Goal: Information Seeking & Learning: Check status

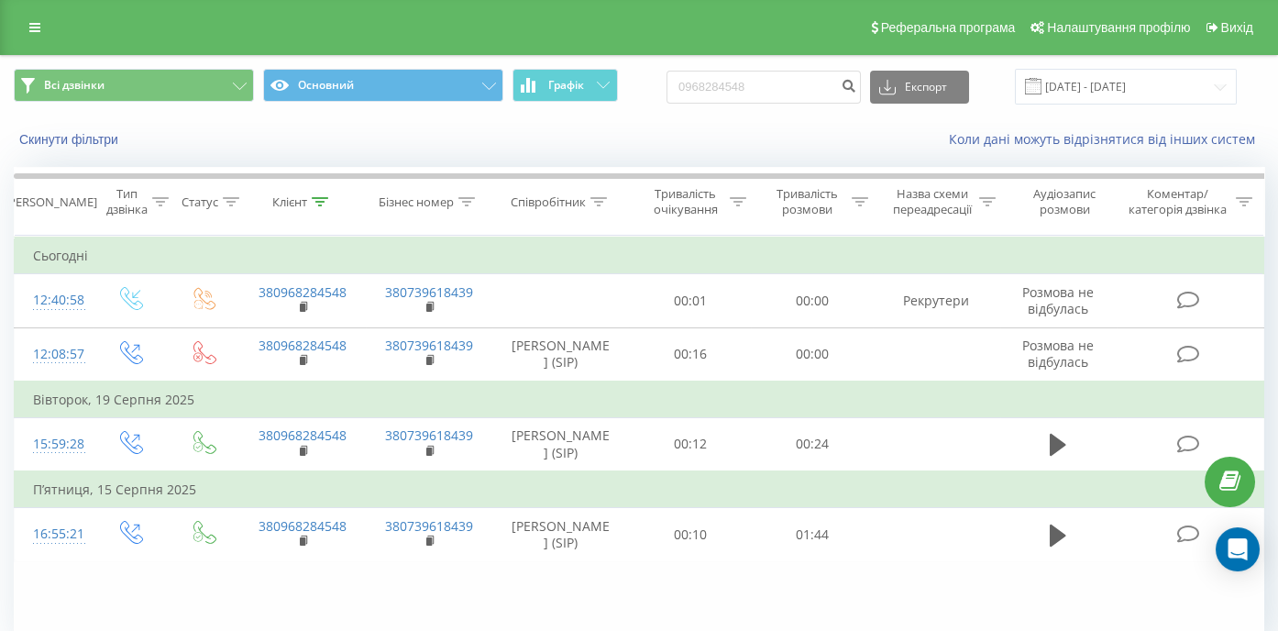
click at [684, 83] on input "0968284548" at bounding box center [763, 87] width 194 height 33
click at [799, 83] on input "+38 (067) 428-50-45" at bounding box center [763, 87] width 194 height 33
click at [779, 87] on input "+38 (067) 428-5045" at bounding box center [763, 87] width 194 height 33
click at [757, 86] on input "+38 (067) 4285045" at bounding box center [763, 87] width 194 height 33
click at [730, 88] on input "+38 (0674285045" at bounding box center [763, 87] width 194 height 33
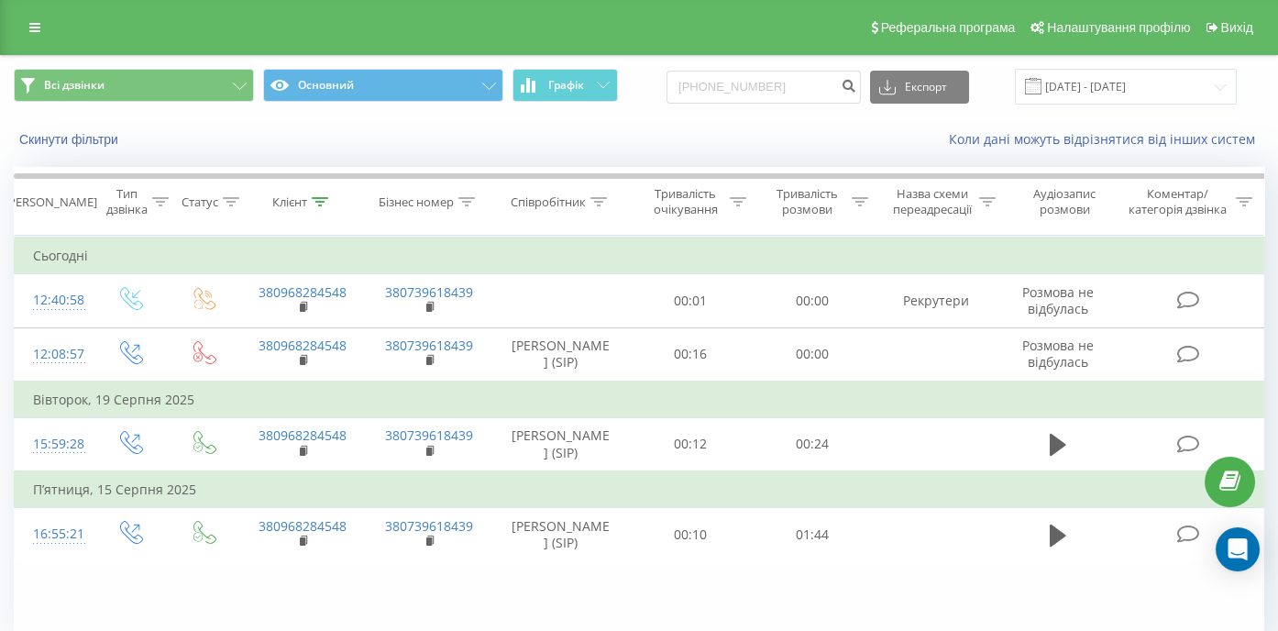
type input "0674285045"
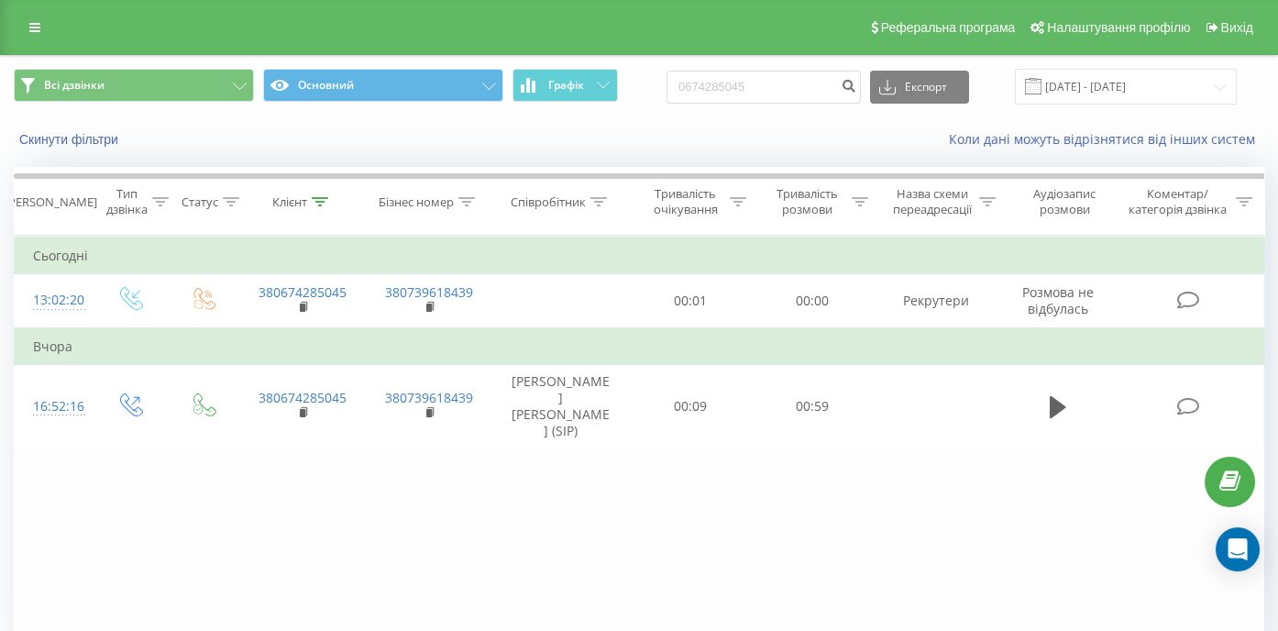
click at [230, 495] on div "Фільтрувати за умовою Дорівнює Введіть значення Скасувати OK Фільтрувати за умо…" at bounding box center [639, 442] width 1250 height 413
drag, startPoint x: 802, startPoint y: 91, endPoint x: 624, endPoint y: 79, distance: 178.3
click at [666, 79] on input "0674285045" at bounding box center [763, 87] width 194 height 33
paste input "+38 (098) 477-06-36"
click at [799, 86] on input "+38 (098) 477-06-36" at bounding box center [763, 87] width 194 height 33
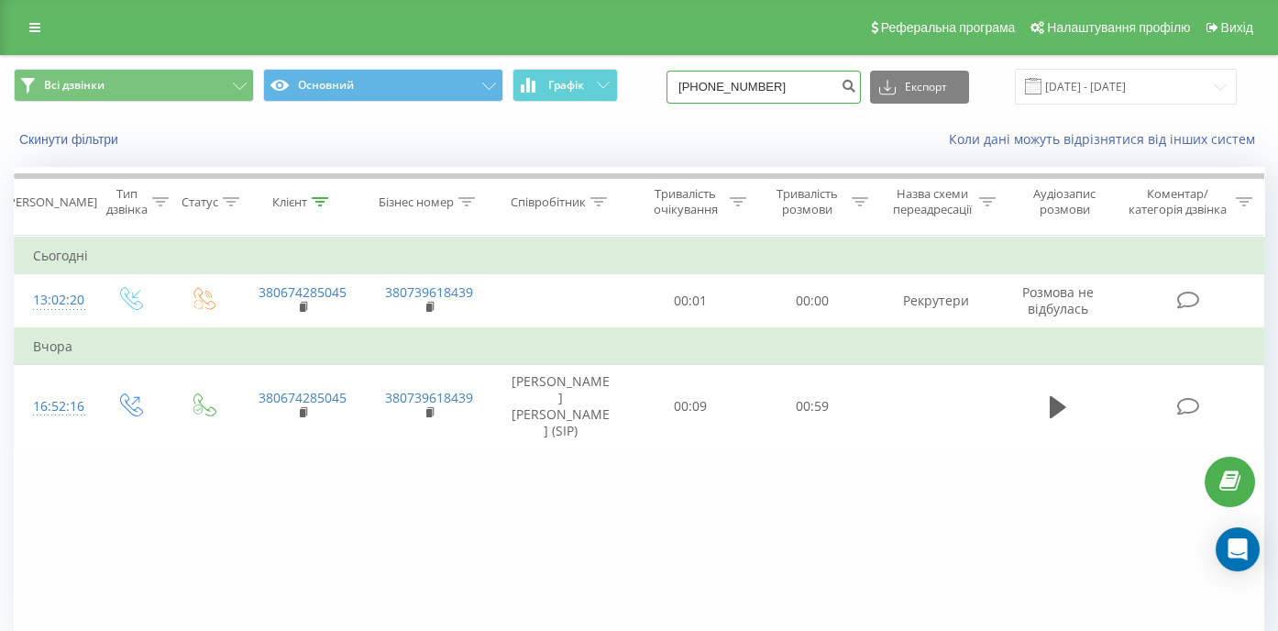
click at [779, 82] on input "+38 (098) 477-0636" at bounding box center [763, 87] width 194 height 33
click at [755, 84] on input "+38 (098) 4770636" at bounding box center [763, 87] width 194 height 33
click at [729, 86] on input "+38 (0984770636" at bounding box center [763, 87] width 194 height 33
type input "0984770636"
